Goal: Find specific page/section: Find specific page/section

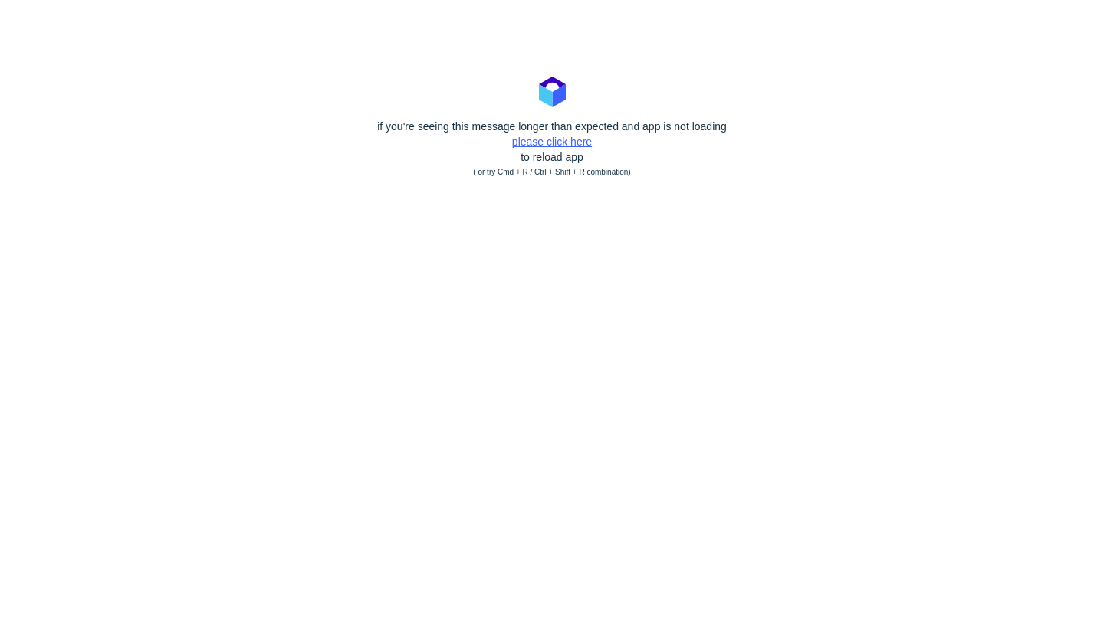
click at [548, 143] on link "please click here" at bounding box center [552, 142] width 80 height 12
click at [548, 107] on polygon at bounding box center [545, 95] width 13 height 23
click at [548, 146] on link "please click here" at bounding box center [552, 142] width 80 height 12
click at [525, 143] on link "please click here" at bounding box center [552, 142] width 80 height 12
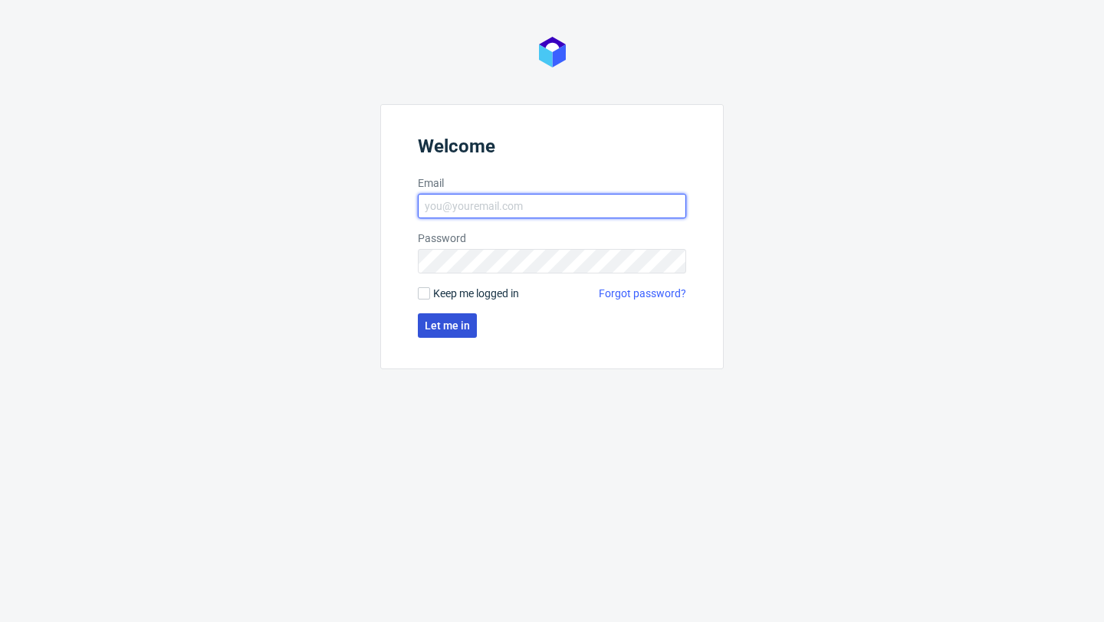
type input "[PERSON_NAME][EMAIL_ADDRESS][PERSON_NAME][DOMAIN_NAME]"
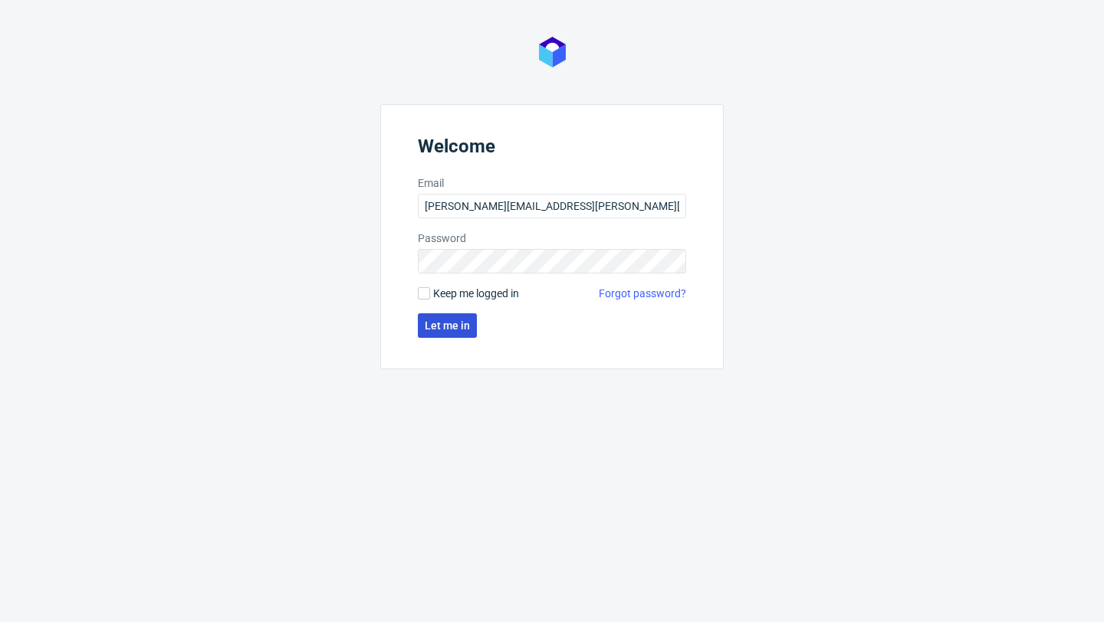
click at [459, 324] on span "Let me in" at bounding box center [447, 325] width 45 height 11
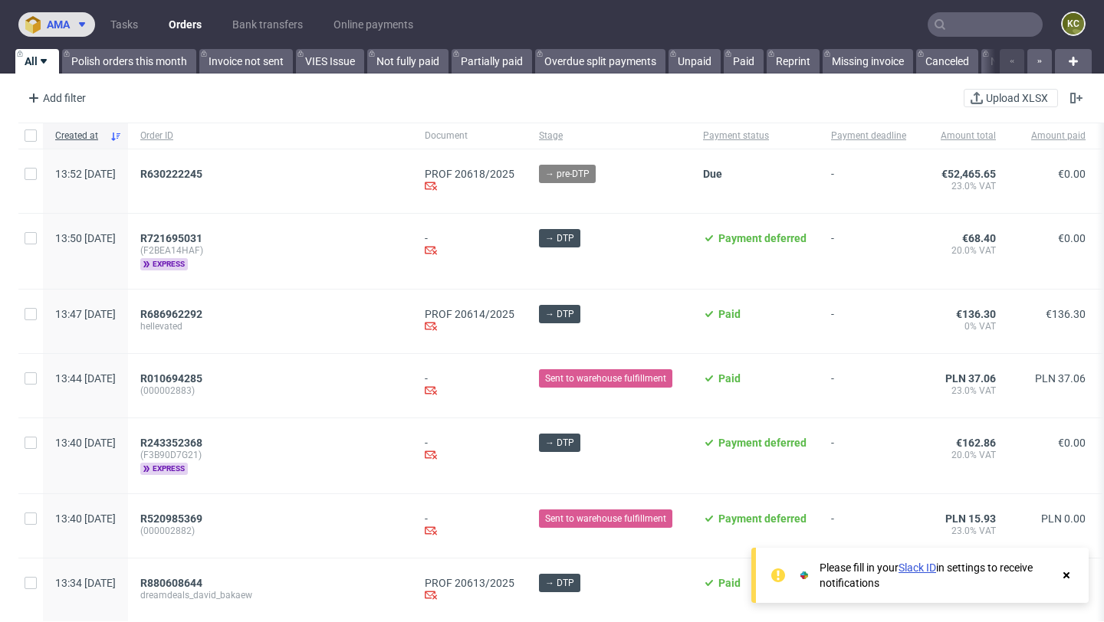
click at [83, 25] on use at bounding box center [82, 24] width 6 height 5
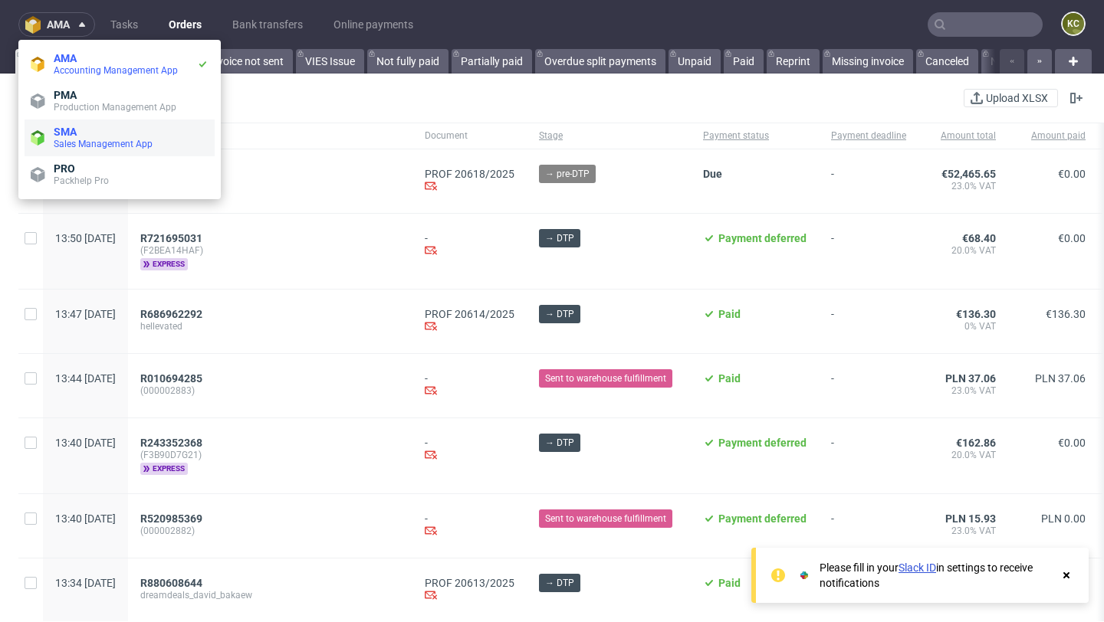
click at [74, 126] on span "SMA" at bounding box center [65, 132] width 23 height 12
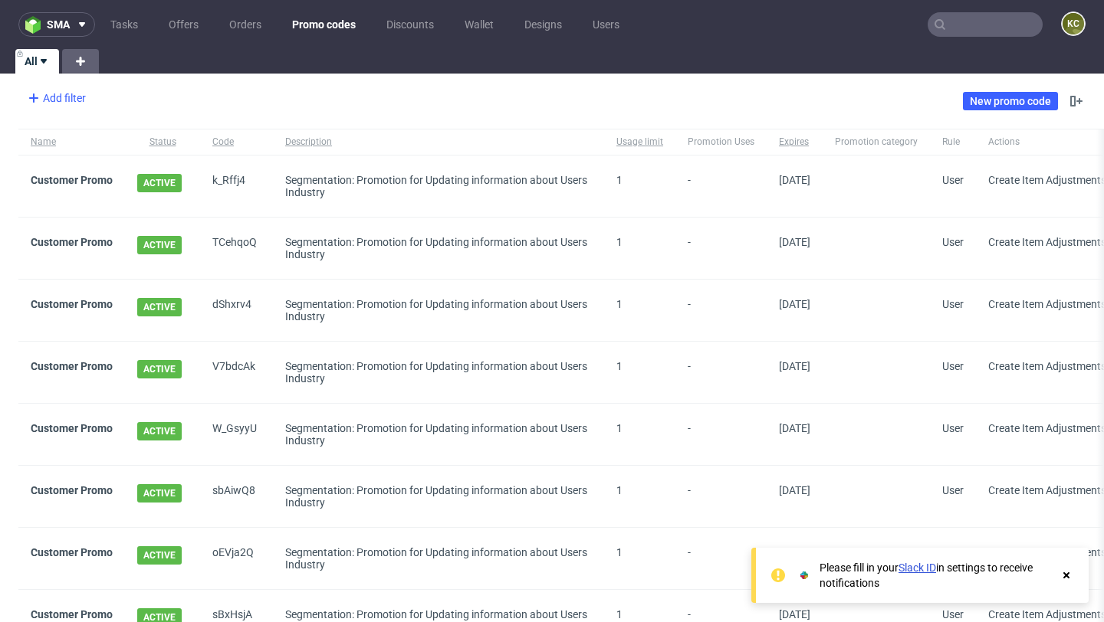
click at [66, 109] on div "Add filter" at bounding box center [54, 98] width 67 height 25
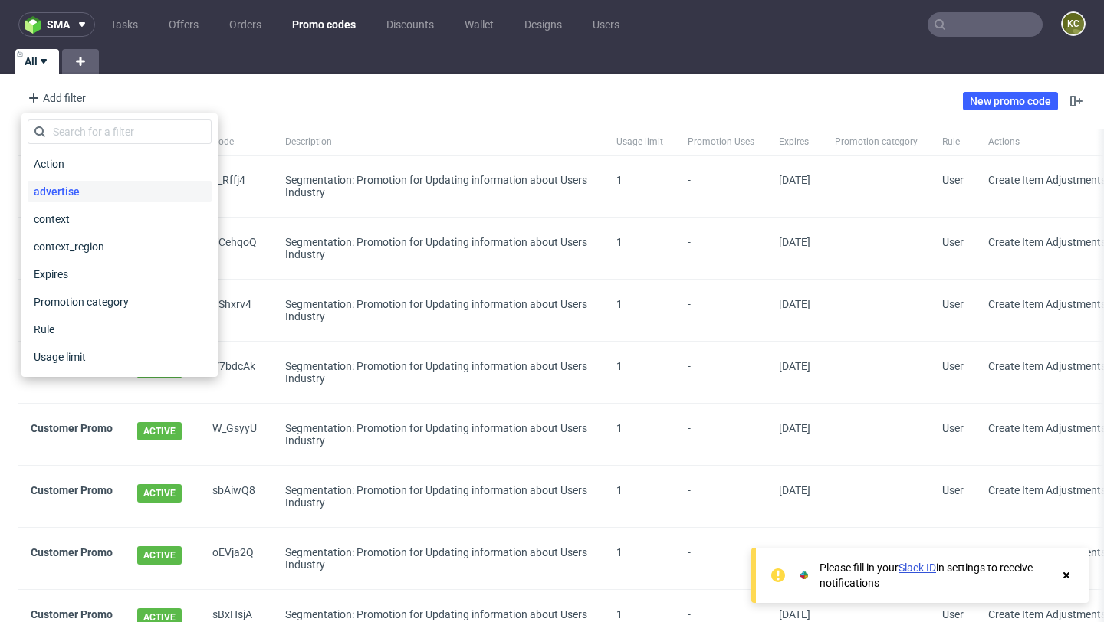
click at [67, 190] on span "advertise" at bounding box center [57, 191] width 58 height 21
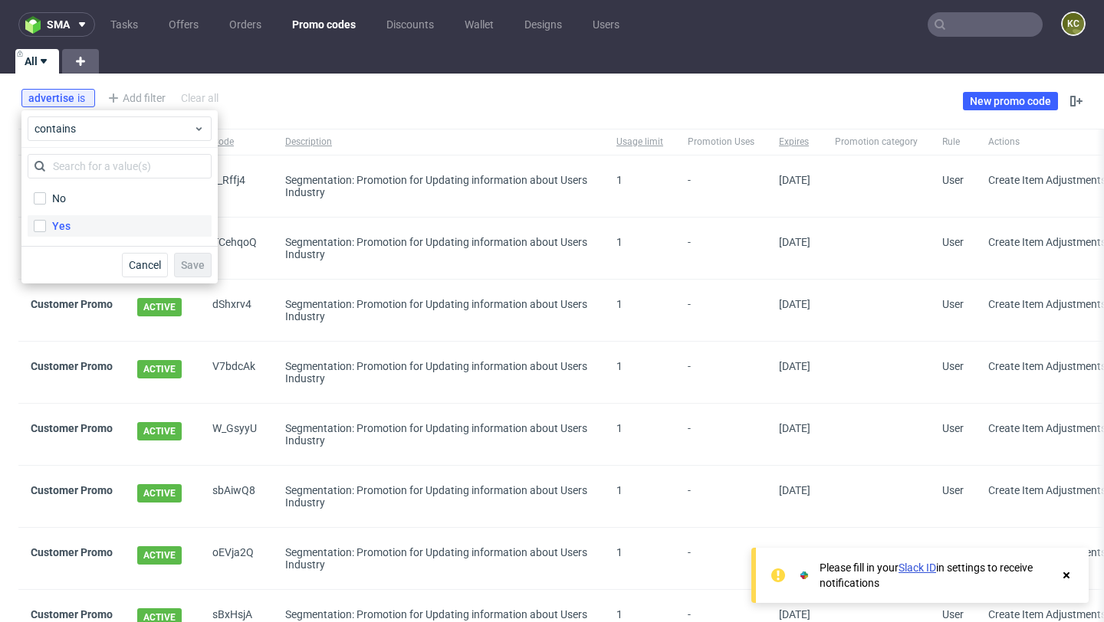
click at [48, 216] on label "Yes" at bounding box center [120, 225] width 184 height 21
click at [46, 220] on input "Yes" at bounding box center [40, 226] width 12 height 12
checkbox input "true"
click at [193, 276] on button "Save" at bounding box center [193, 265] width 38 height 25
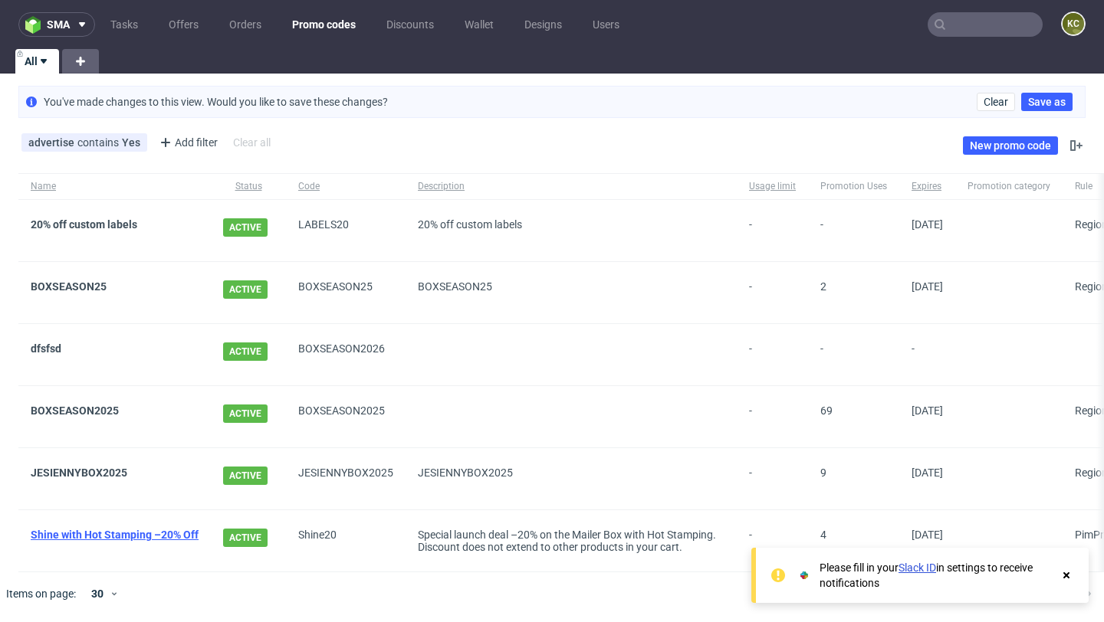
click at [97, 529] on link "Shine with Hot Stamping –20% Off" at bounding box center [115, 535] width 168 height 12
